Goal: Transaction & Acquisition: Book appointment/travel/reservation

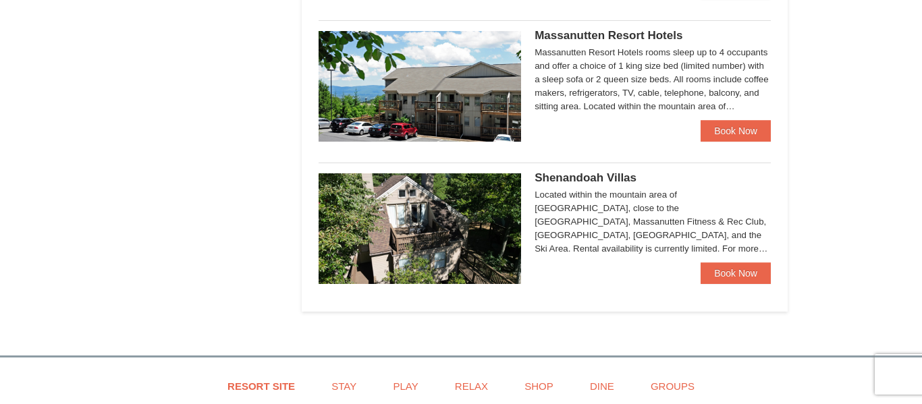
scroll to position [817, 0]
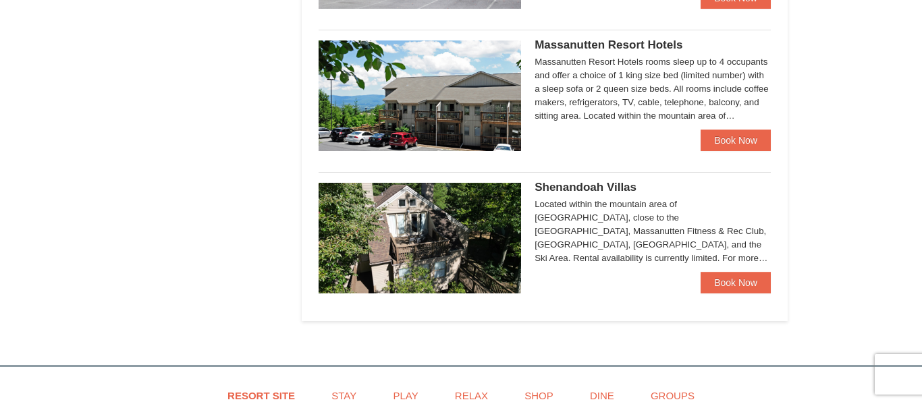
click at [586, 190] on span "Shenandoah Villas" at bounding box center [586, 187] width 102 height 13
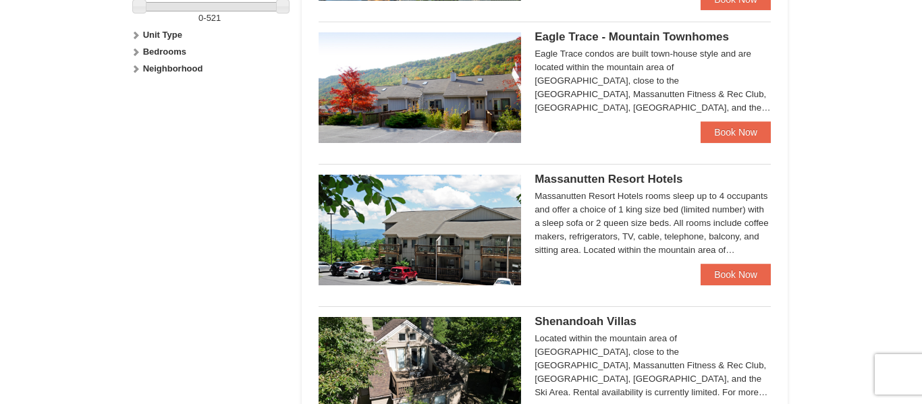
scroll to position [664, 0]
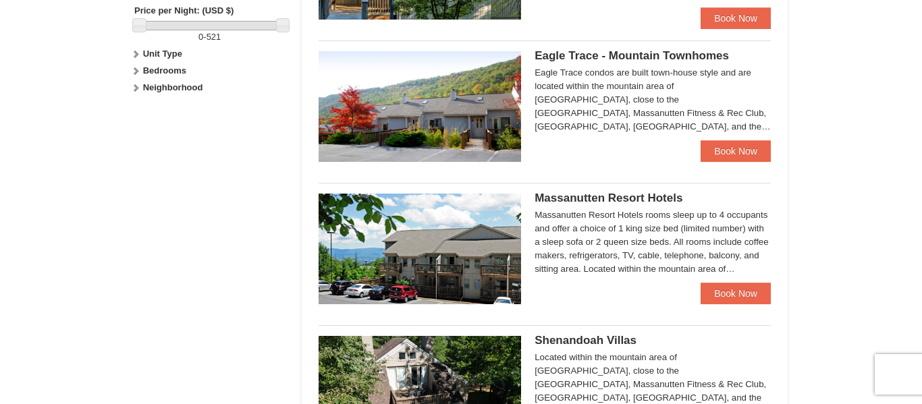
click at [599, 57] on span "Eagle Trace - Mountain Townhomes" at bounding box center [632, 55] width 194 height 13
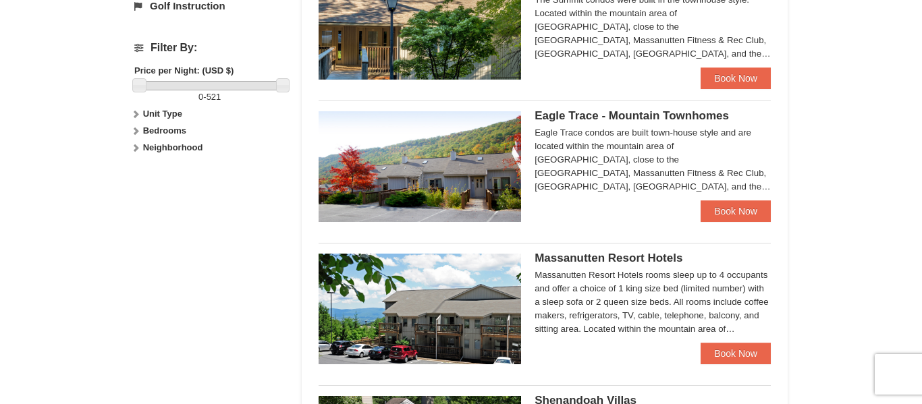
scroll to position [261, 0]
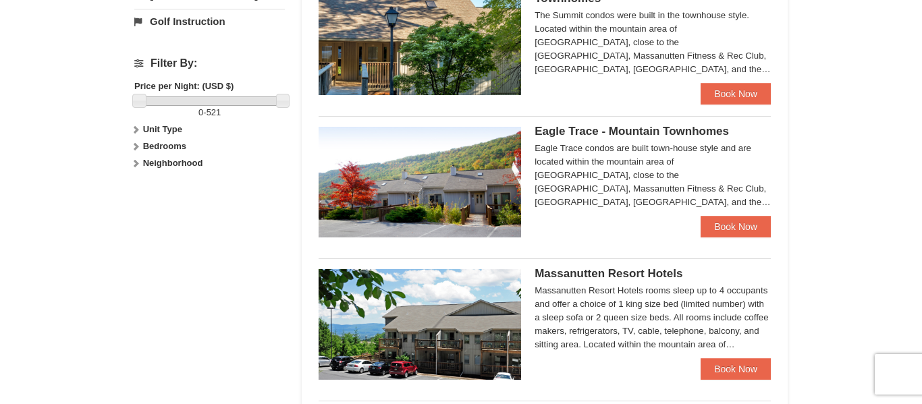
scroll to position [564, 0]
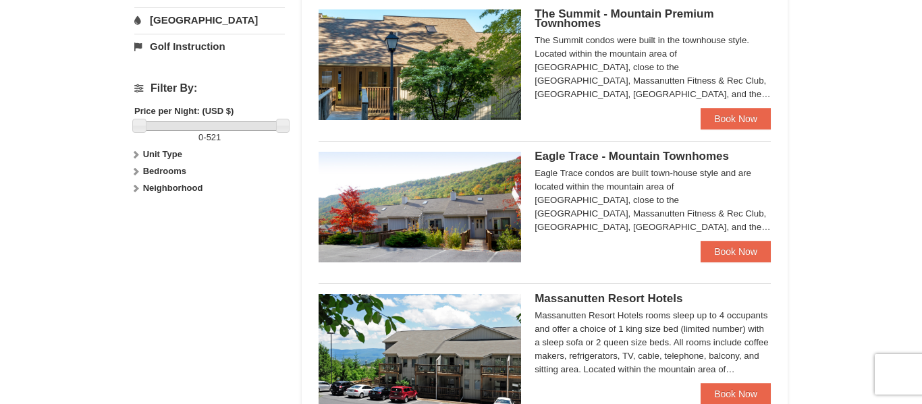
click at [626, 159] on span "Eagle Trace - Mountain Townhomes" at bounding box center [632, 156] width 194 height 13
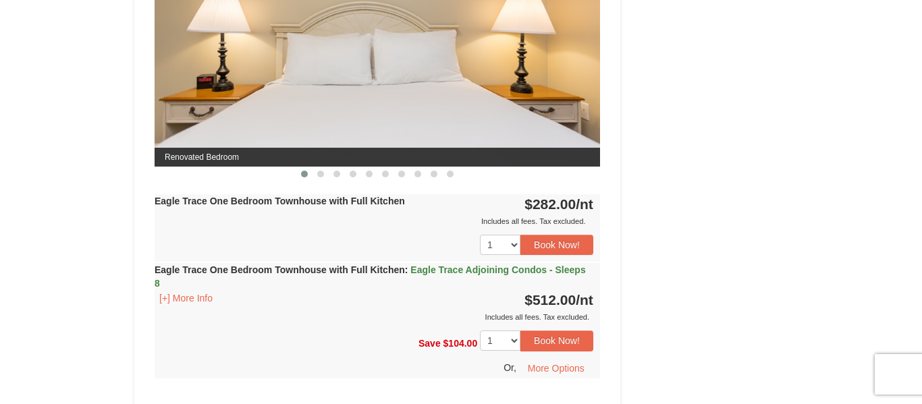
scroll to position [667, 0]
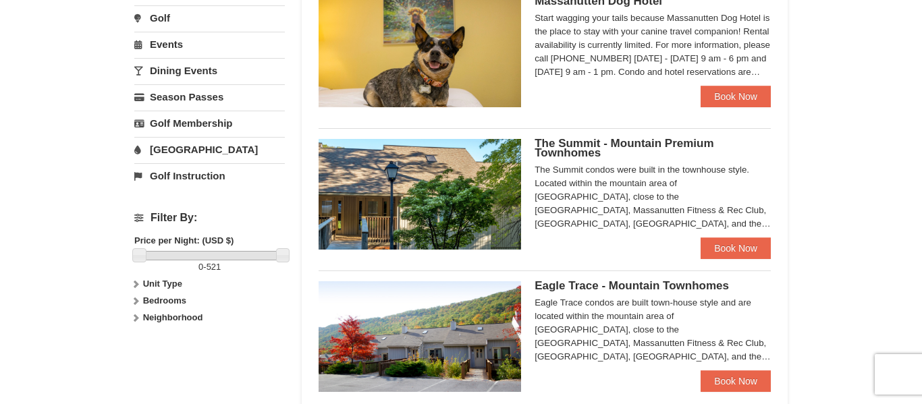
scroll to position [427, 0]
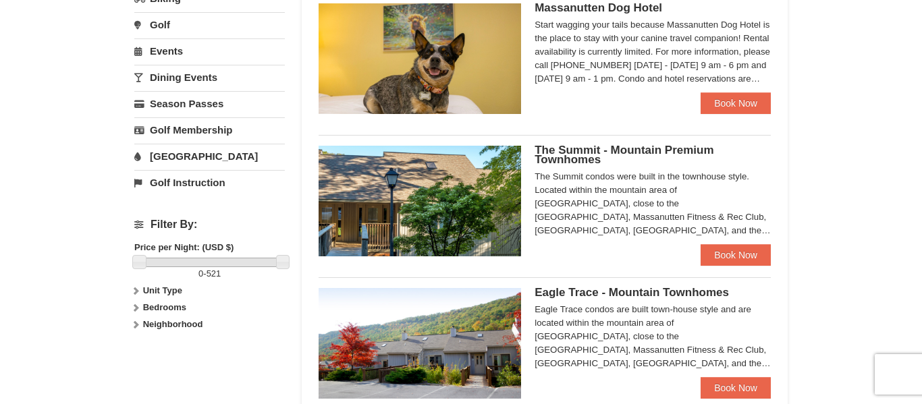
click at [603, 149] on span "The Summit - Mountain Premium Townhomes" at bounding box center [624, 155] width 179 height 22
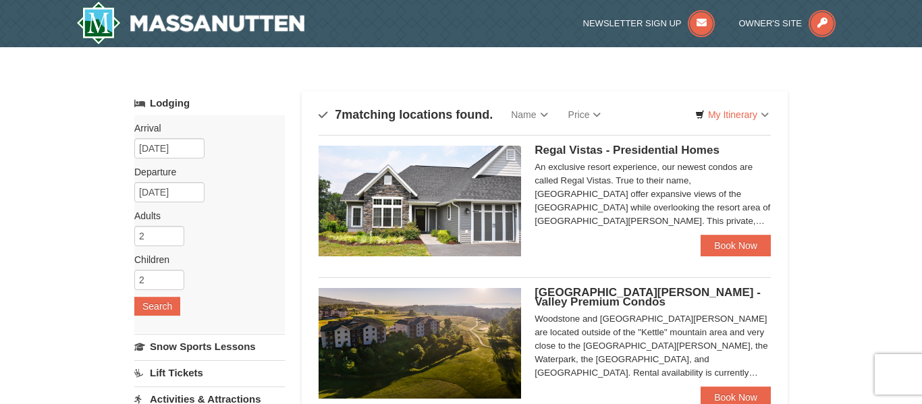
click at [604, 152] on span "Regal Vistas - Presidential Homes" at bounding box center [627, 150] width 185 height 13
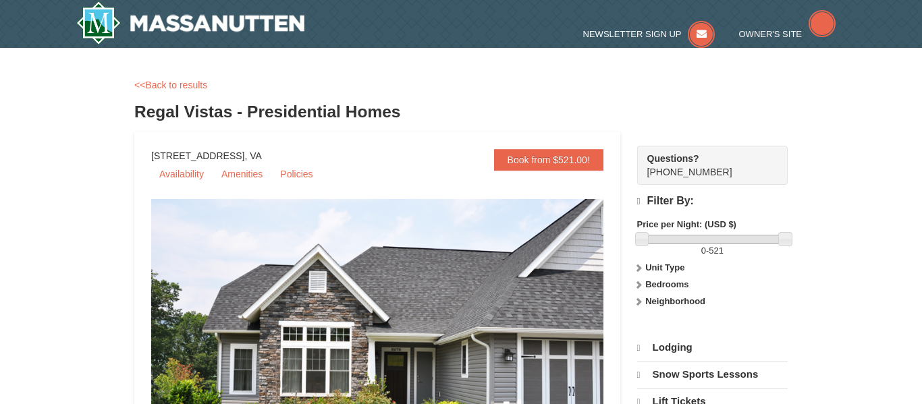
select select "9"
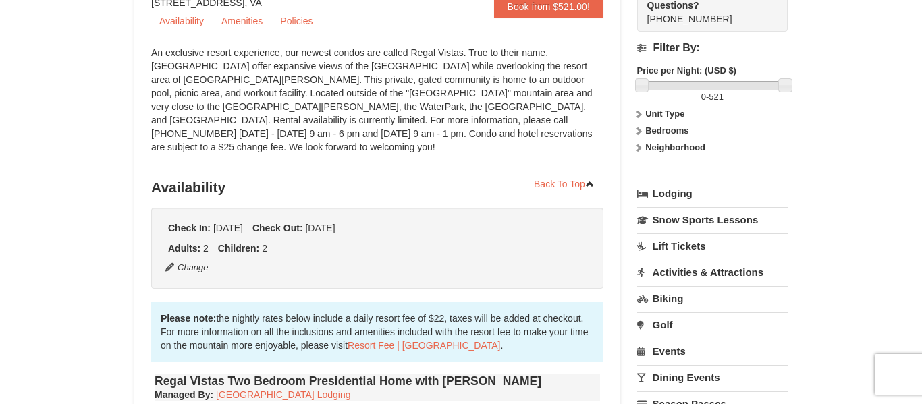
scroll to position [148, 0]
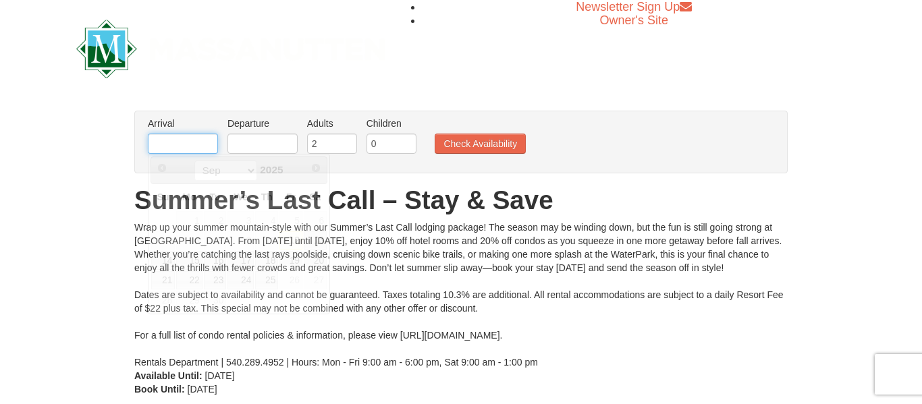
click at [206, 143] on input "text" at bounding box center [183, 144] width 70 height 20
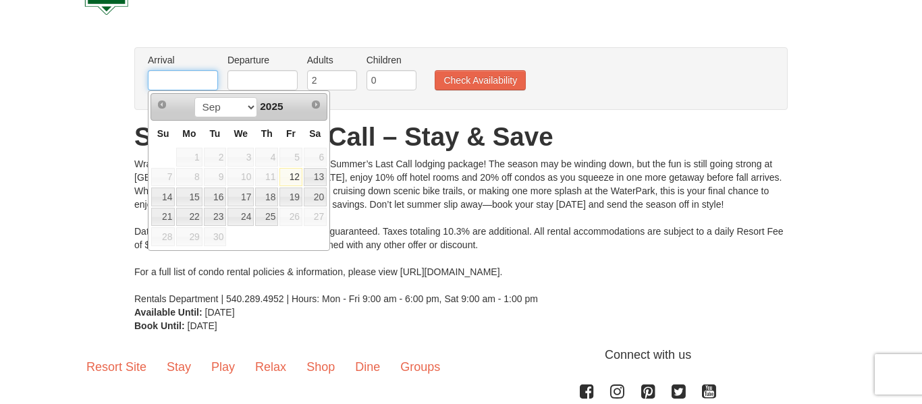
scroll to position [55, 0]
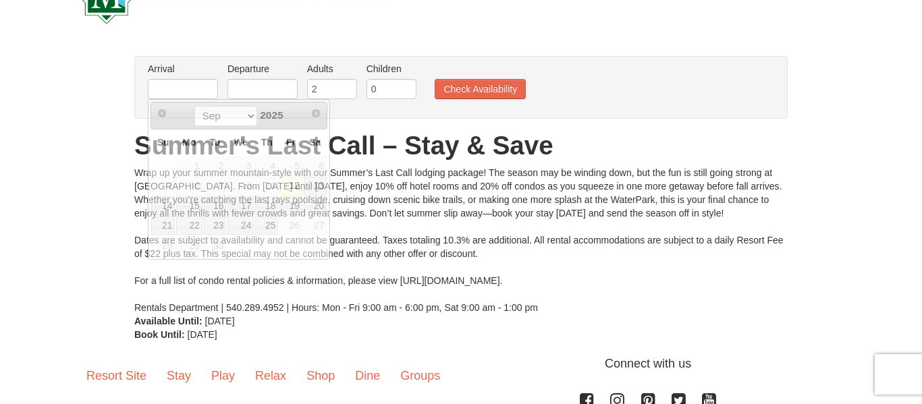
drag, startPoint x: 510, startPoint y: 137, endPoint x: 482, endPoint y: 133, distance: 28.6
click at [509, 137] on h1 "Summer’s Last Call – Stay & Save" at bounding box center [460, 145] width 653 height 27
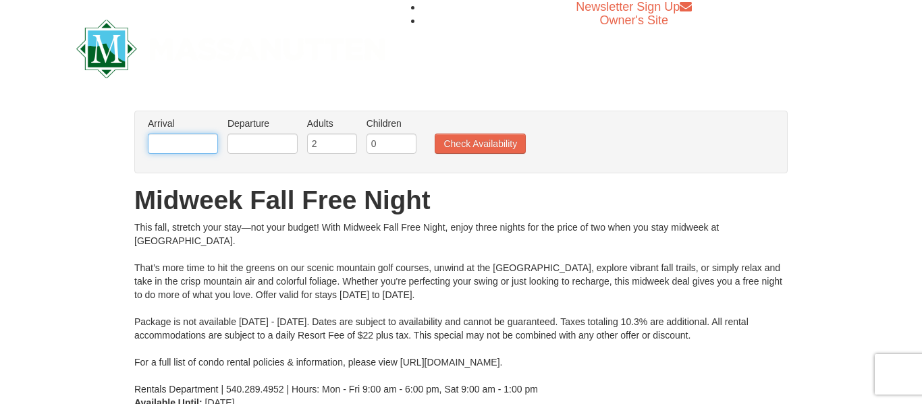
click at [177, 142] on input "text" at bounding box center [183, 144] width 70 height 20
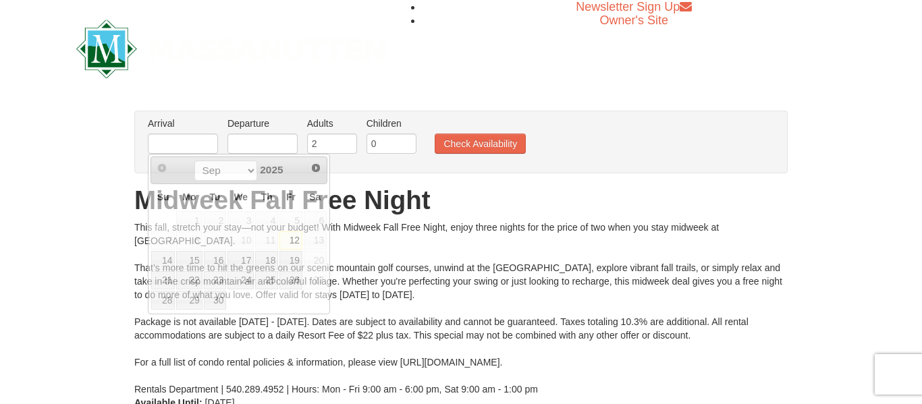
click at [468, 230] on div "This fall, stretch your stay—not your budget! With Midweek Fall Free Night, enj…" at bounding box center [460, 308] width 653 height 175
